Goal: Transaction & Acquisition: Purchase product/service

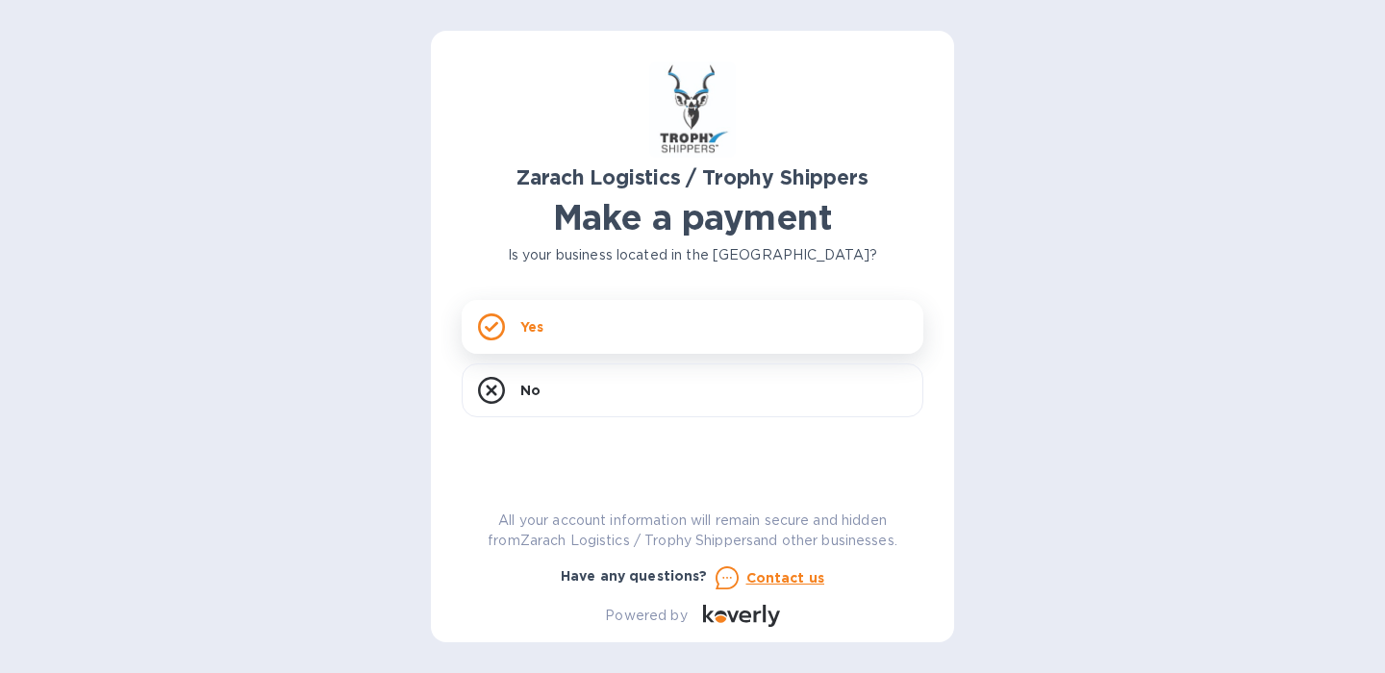
click at [623, 335] on div "Yes" at bounding box center [693, 327] width 462 height 54
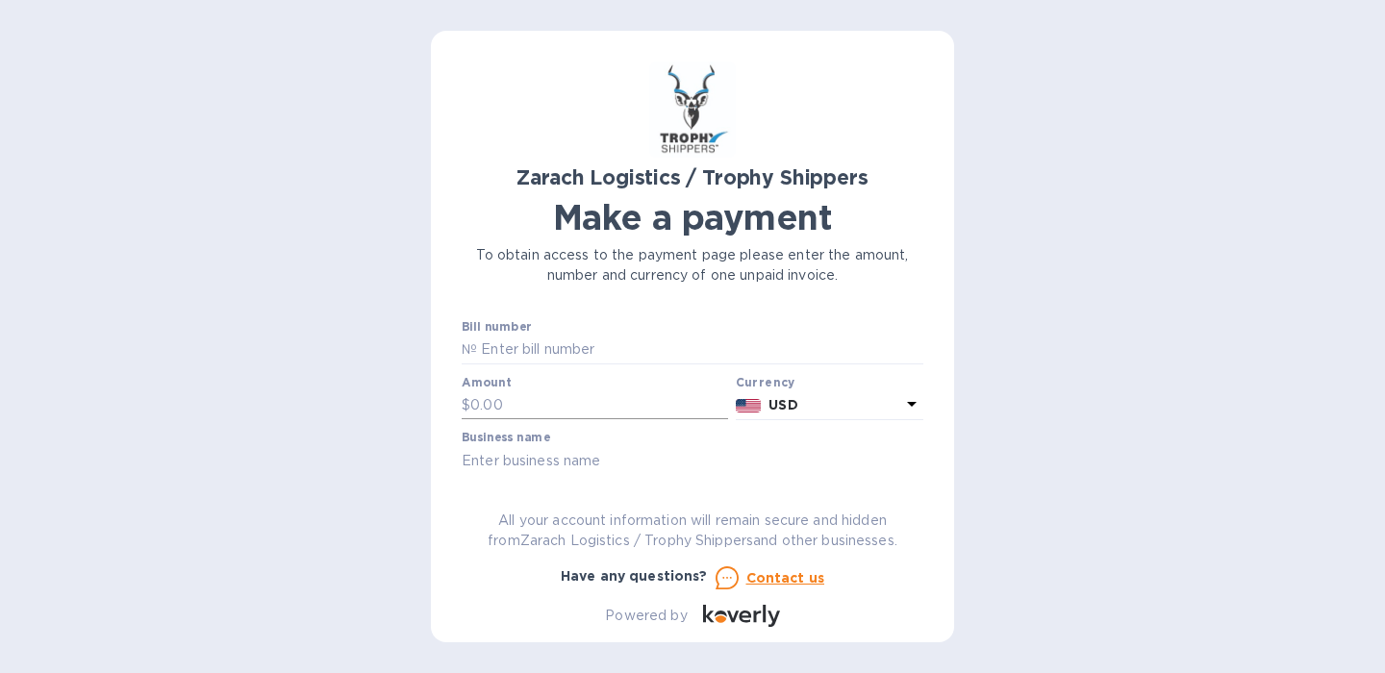
click at [543, 411] on input "text" at bounding box center [599, 405] width 258 height 29
paste input "00170,872"
drag, startPoint x: 564, startPoint y: 412, endPoint x: 416, endPoint y: 415, distance: 147.2
click at [416, 415] on div "Zarach Logistics / Trophy Shippers Make a payment To obtain access to the payme…" at bounding box center [692, 336] width 1385 height 673
type input "0"
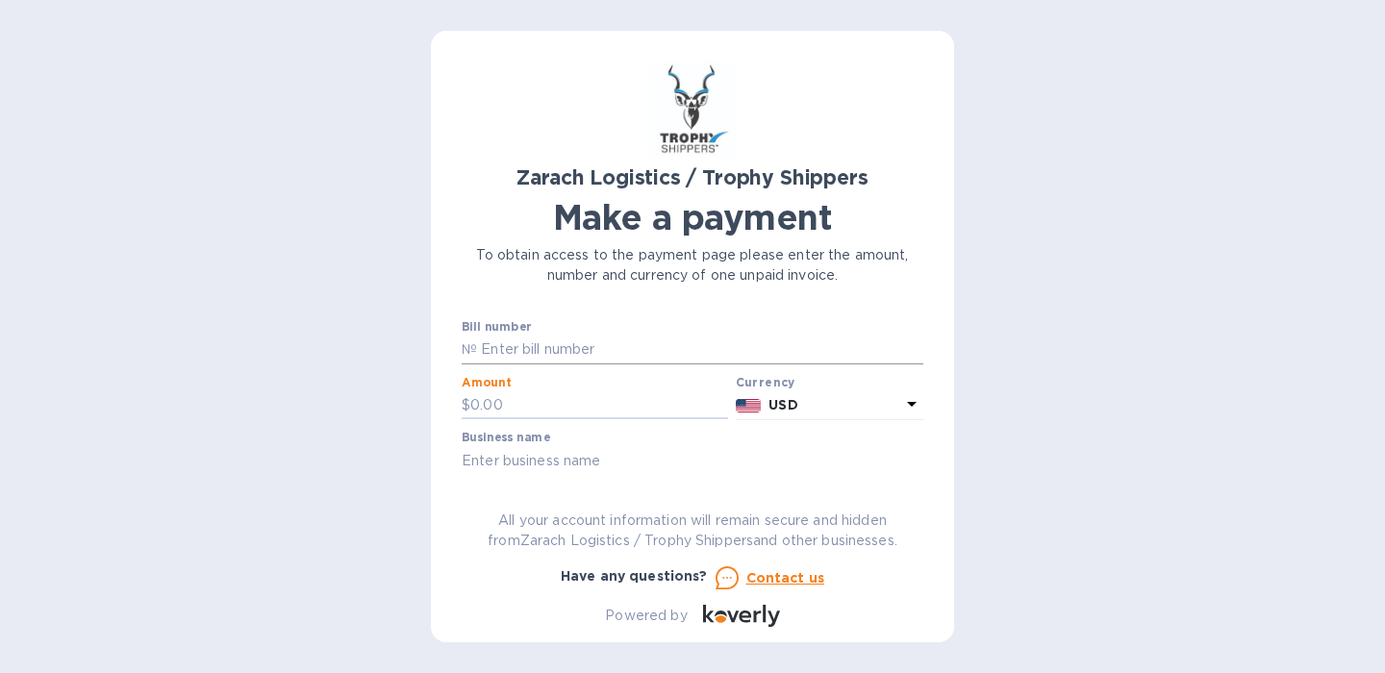
click at [588, 344] on input "text" at bounding box center [700, 350] width 446 height 29
paste input "B00170872"
type input "B00170872"
click at [594, 401] on input "text" at bounding box center [599, 405] width 258 height 29
type input "1,144.50"
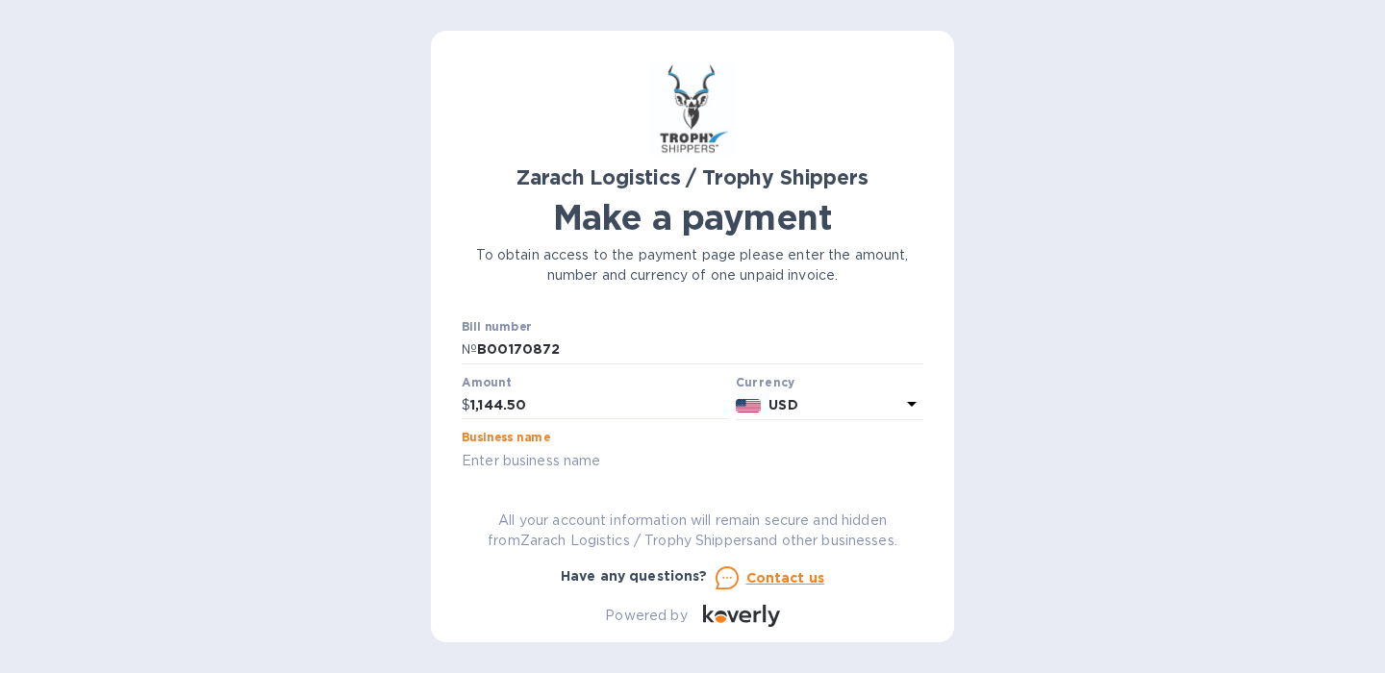
click at [593, 470] on input "text" at bounding box center [693, 460] width 462 height 29
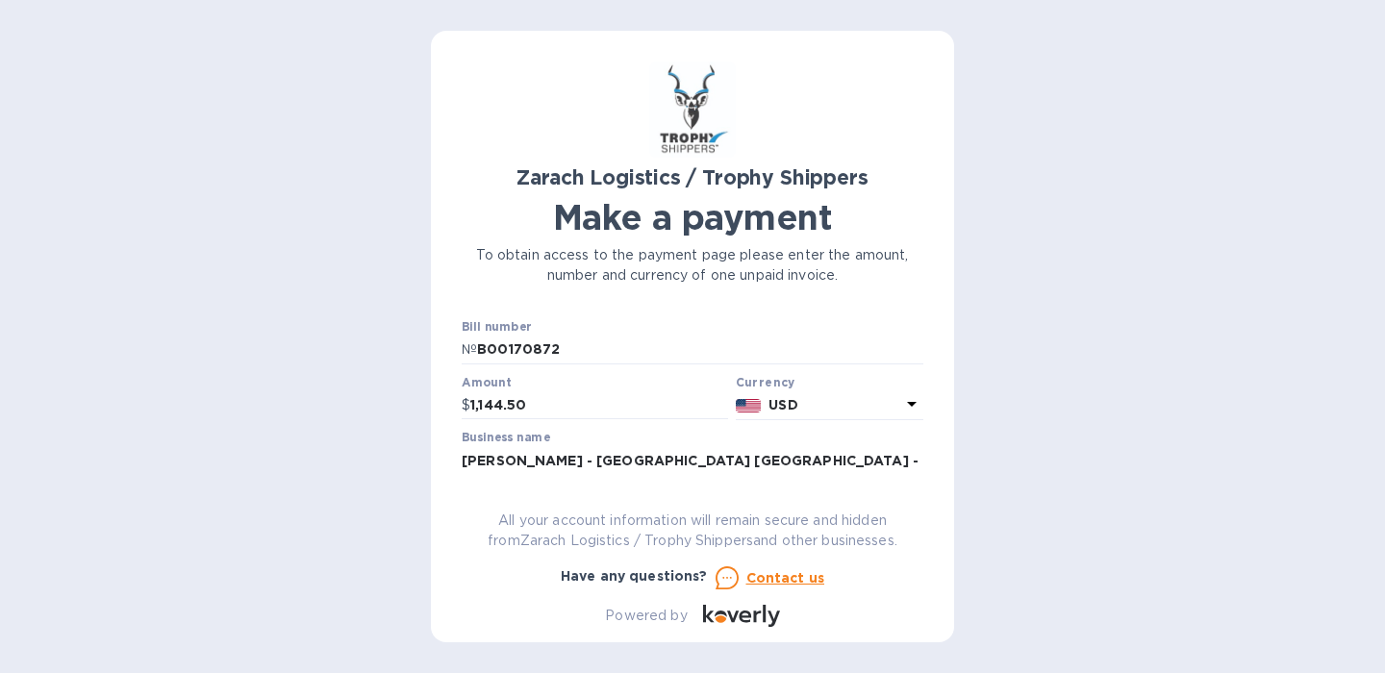
click at [316, 1] on div "Zarach Logistics / Trophy Shippers Make a payment To obtain access to the payme…" at bounding box center [692, 336] width 1385 height 673
click at [871, 461] on input "[PERSON_NAME] - [GEOGRAPHIC_DATA] [GEOGRAPHIC_DATA] - [GEOGRAPHIC_DATA] Taxider…" at bounding box center [693, 460] width 462 height 29
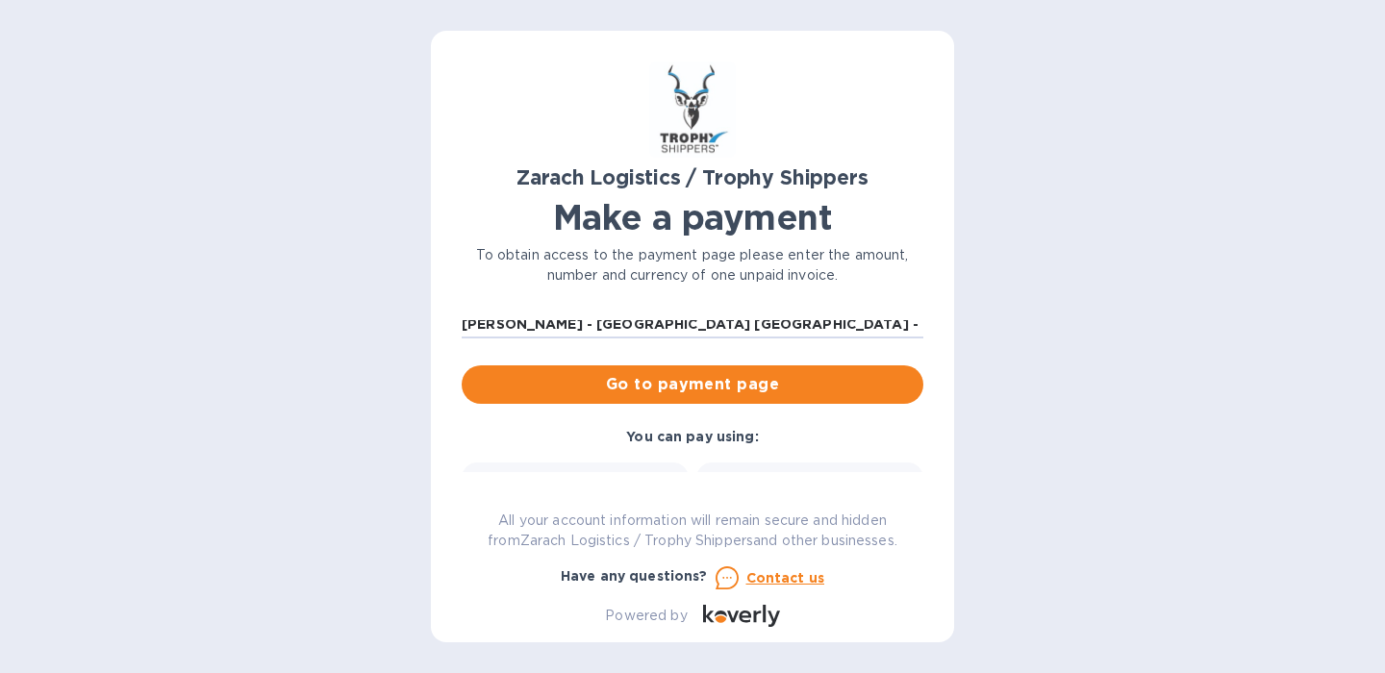
scroll to position [121, 0]
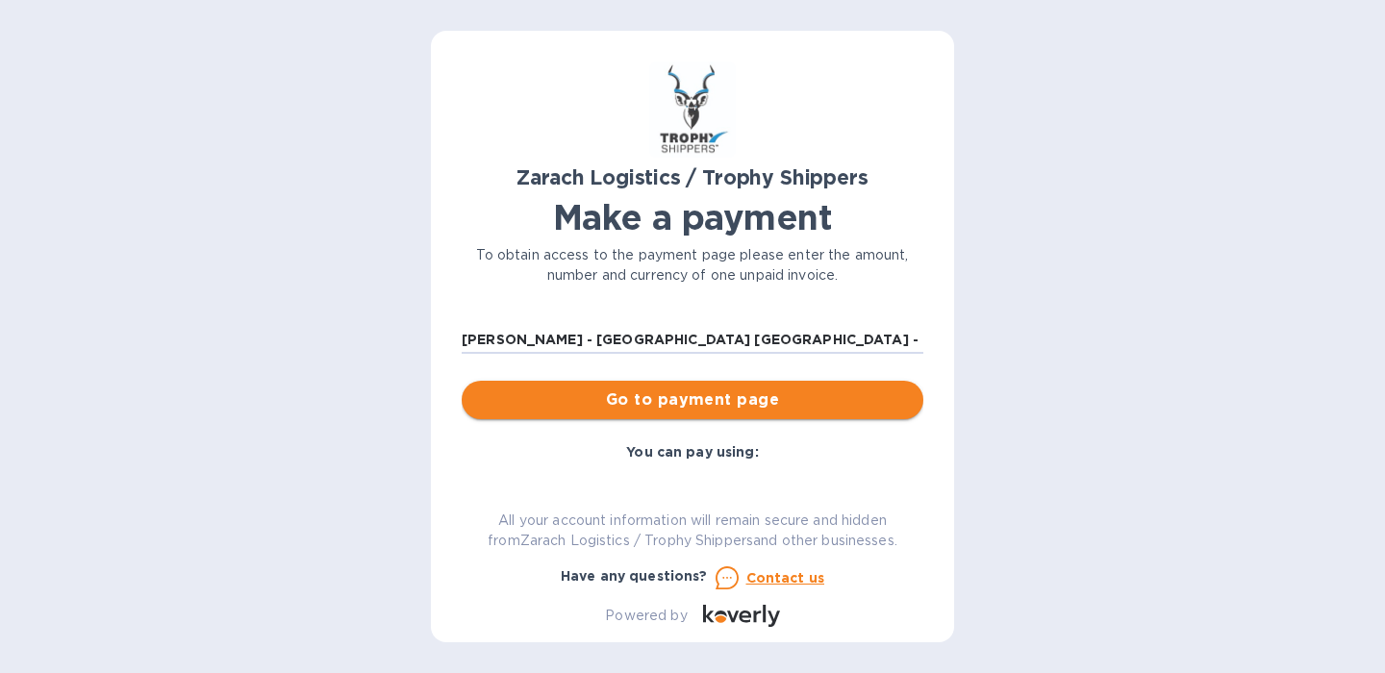
type input "[PERSON_NAME] - [GEOGRAPHIC_DATA] [GEOGRAPHIC_DATA] - Conroe Taxidermy - Trophy…"
click at [785, 409] on span "Go to payment page" at bounding box center [692, 400] width 431 height 23
